Goal: Register for event/course

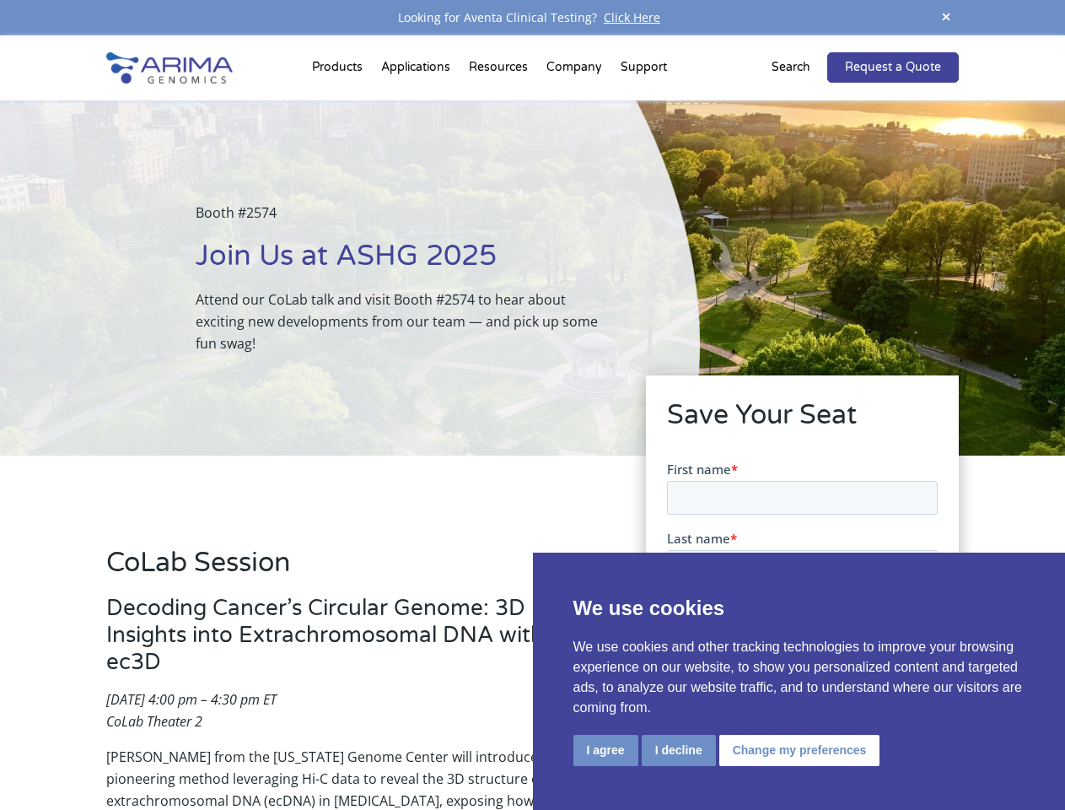
click at [532, 405] on div "Booth #2574 Join Us at ASHG 2025 Attend our CoLab talk and visit Booth #2574 to…" at bounding box center [350, 277] width 700 height 355
click at [605, 750] on button "I agree" at bounding box center [605, 749] width 65 height 31
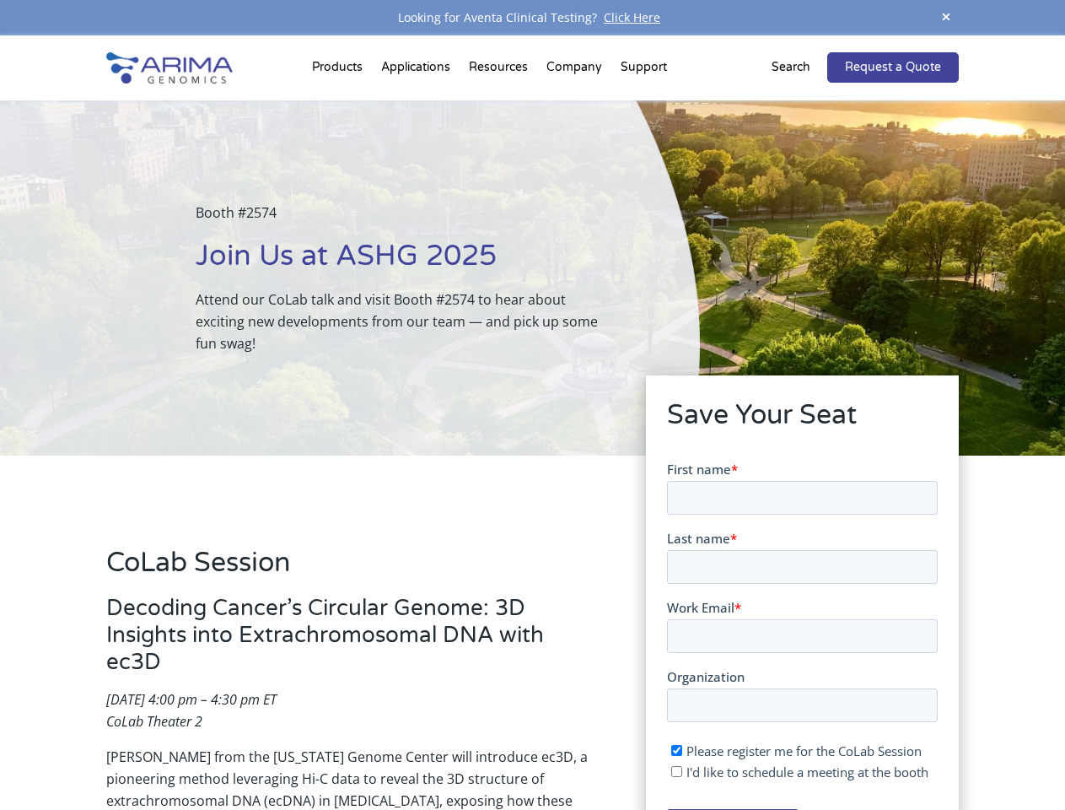
click at [677, 771] on input "I'd like to schedule a meeting at the booth" at bounding box center [675, 770] width 11 height 11
click at [796, 771] on span "I'd like to schedule a meeting at the booth" at bounding box center [807, 770] width 242 height 17
click at [681, 771] on input "I'd like to schedule a meeting at the booth" at bounding box center [675, 770] width 11 height 11
checkbox input "false"
click at [946, 18] on span at bounding box center [945, 18] width 25 height 23
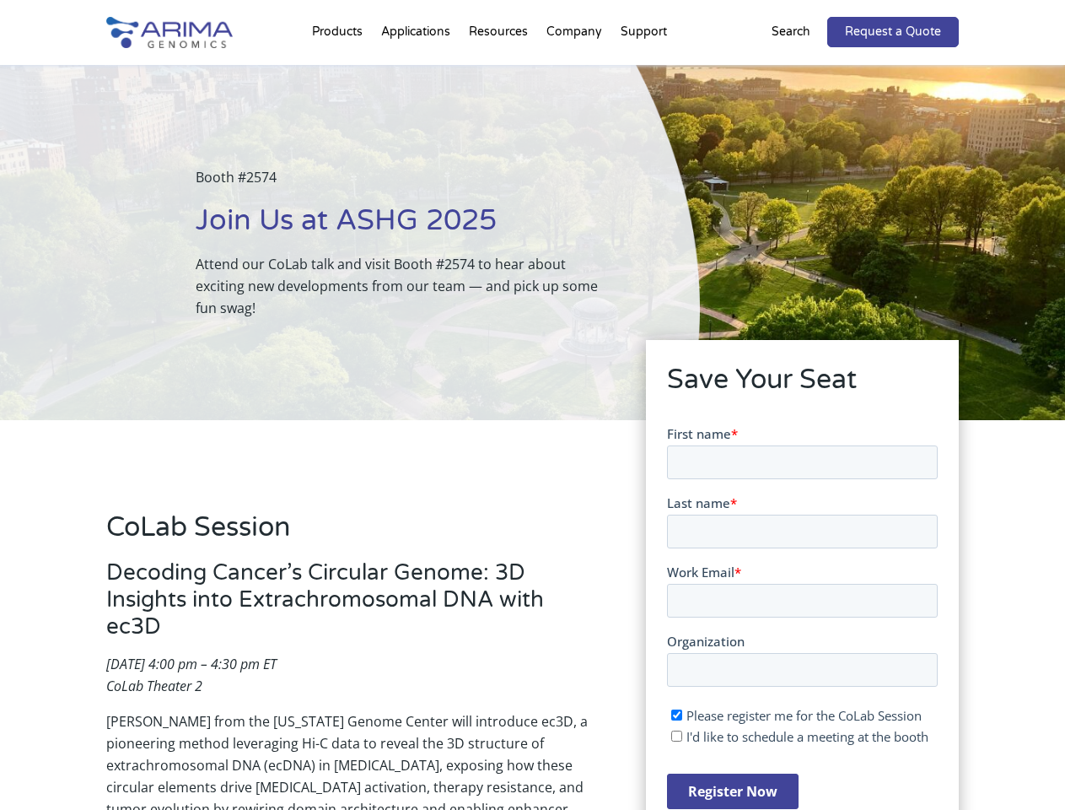
click at [340, 71] on div "Booth #2574 Join Us at ASHG 2025 Attend our CoLab talk and visit Booth #2574 to…" at bounding box center [350, 242] width 700 height 355
click at [500, 71] on div "Booth #2574 Join Us at ASHG 2025 Attend our CoLab talk and visit Booth #2574 to…" at bounding box center [350, 242] width 700 height 355
click at [575, 71] on div "Booth #2574 Join Us at ASHG 2025 Attend our CoLab talk and visit Booth #2574 to…" at bounding box center [350, 242] width 700 height 355
click at [643, 71] on div "Booth #2574 Join Us at ASHG 2025 Attend our CoLab talk and visit Booth #2574 to…" at bounding box center [350, 242] width 700 height 355
